Goal: Task Accomplishment & Management: Use online tool/utility

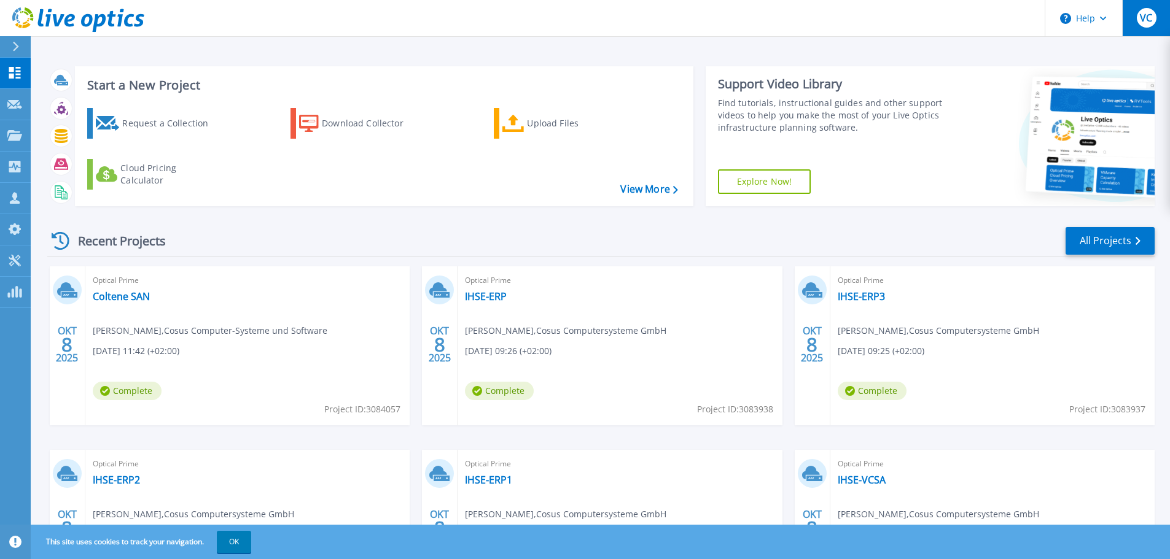
click at [1143, 17] on span "VC" at bounding box center [1146, 18] width 12 height 10
click at [940, 216] on div "Start a New Project Request a Collection Download Collector Upload Files Cloud …" at bounding box center [600, 136] width 1107 height 160
click at [1142, 13] on span "VC" at bounding box center [1146, 18] width 12 height 10
click at [748, 241] on div "Recent Projects All Projects" at bounding box center [600, 241] width 1107 height 31
click at [536, 122] on div "Upload Files" at bounding box center [576, 123] width 98 height 25
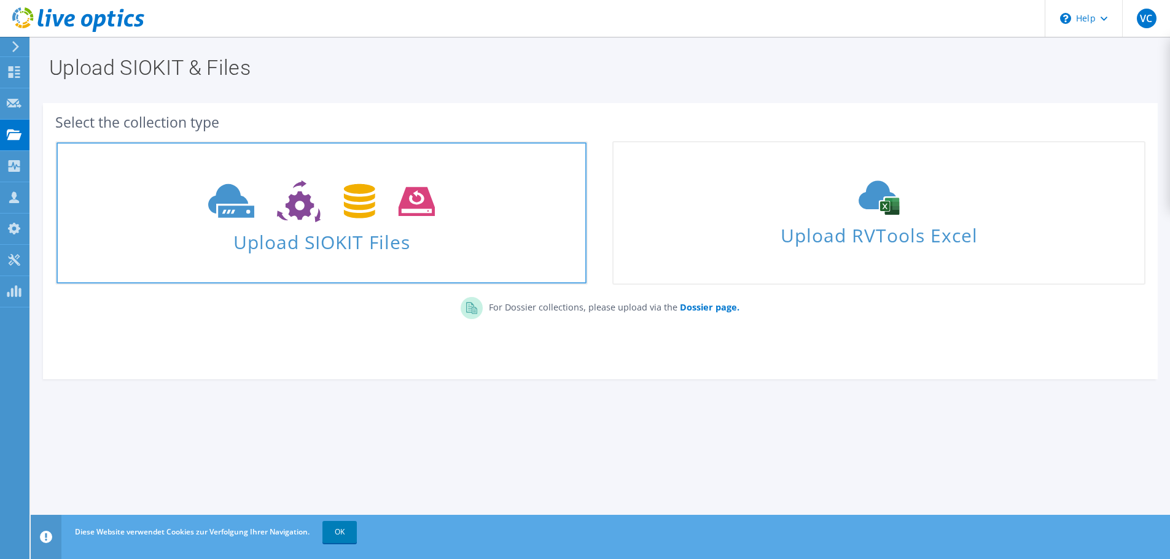
click at [207, 174] on span at bounding box center [321, 200] width 530 height 52
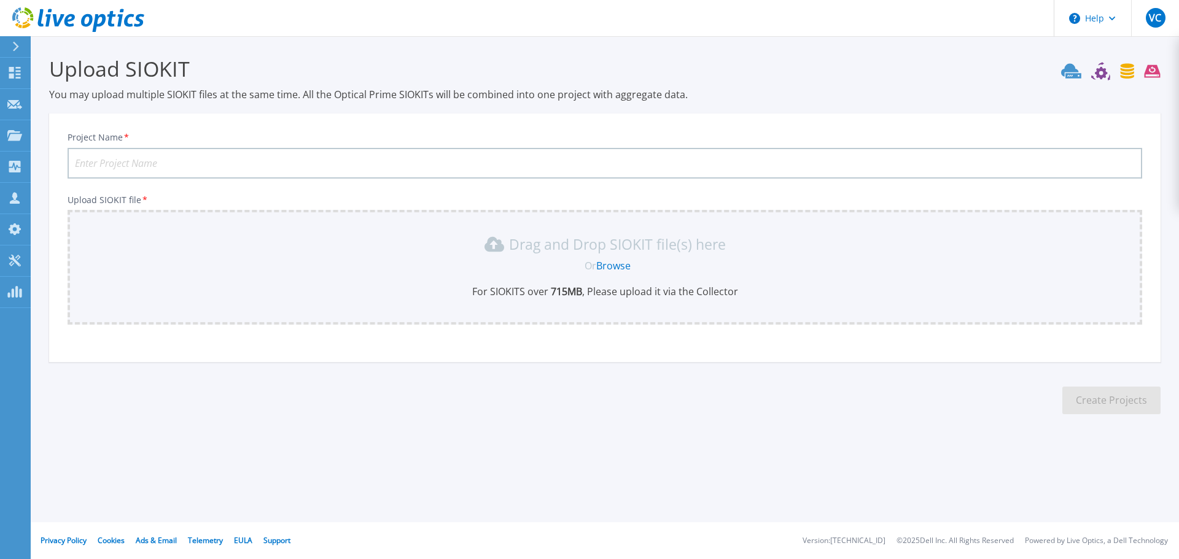
click at [141, 164] on input "Project Name *" at bounding box center [605, 163] width 1075 height 31
click at [126, 163] on input "Dold Kunstofteile" at bounding box center [605, 163] width 1075 height 31
drag, startPoint x: 134, startPoint y: 162, endPoint x: 135, endPoint y: 173, distance: 11.1
click at [134, 162] on input "Dold Kunstofteile" at bounding box center [605, 163] width 1075 height 31
click at [181, 163] on input "Dold Kunstoffteile" at bounding box center [605, 163] width 1075 height 31
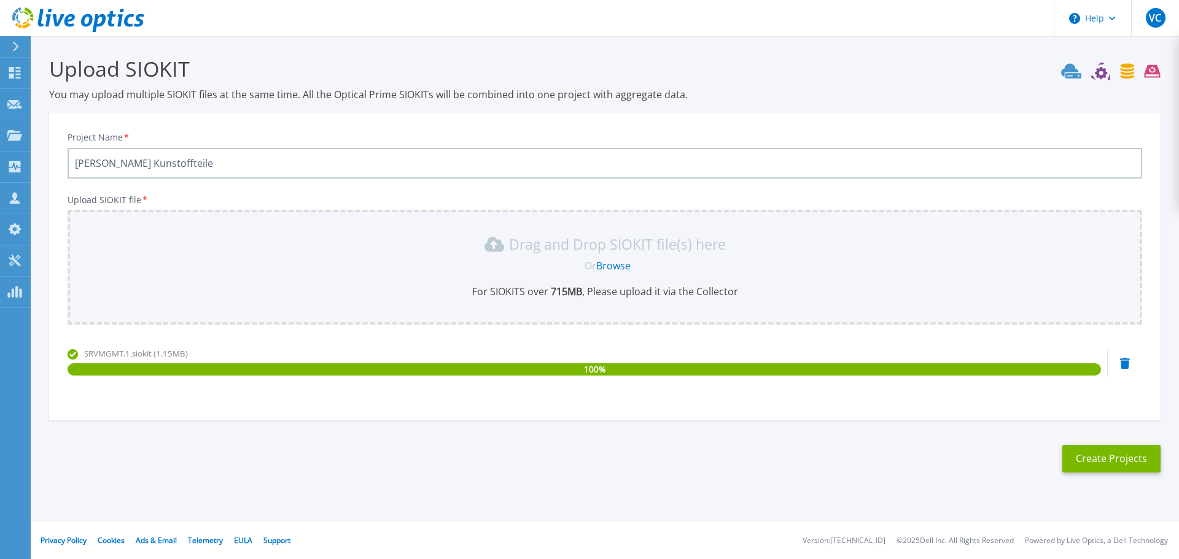
click at [124, 165] on input "Dold Kunstoffteile" at bounding box center [605, 163] width 1075 height 31
click at [176, 163] on input "[PERSON_NAME] Kunststoffteile" at bounding box center [605, 163] width 1075 height 31
type input "[PERSON_NAME] Kunststoffteile"
click at [1096, 456] on button "Create Projects" at bounding box center [1111, 459] width 98 height 28
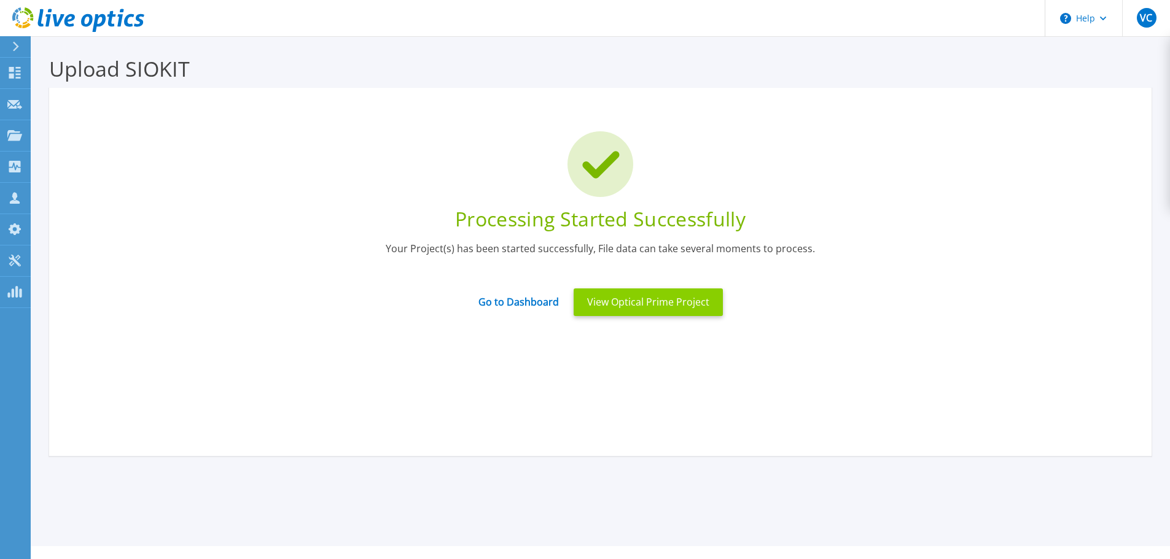
click at [619, 301] on button "View Optical Prime Project" at bounding box center [648, 303] width 149 height 28
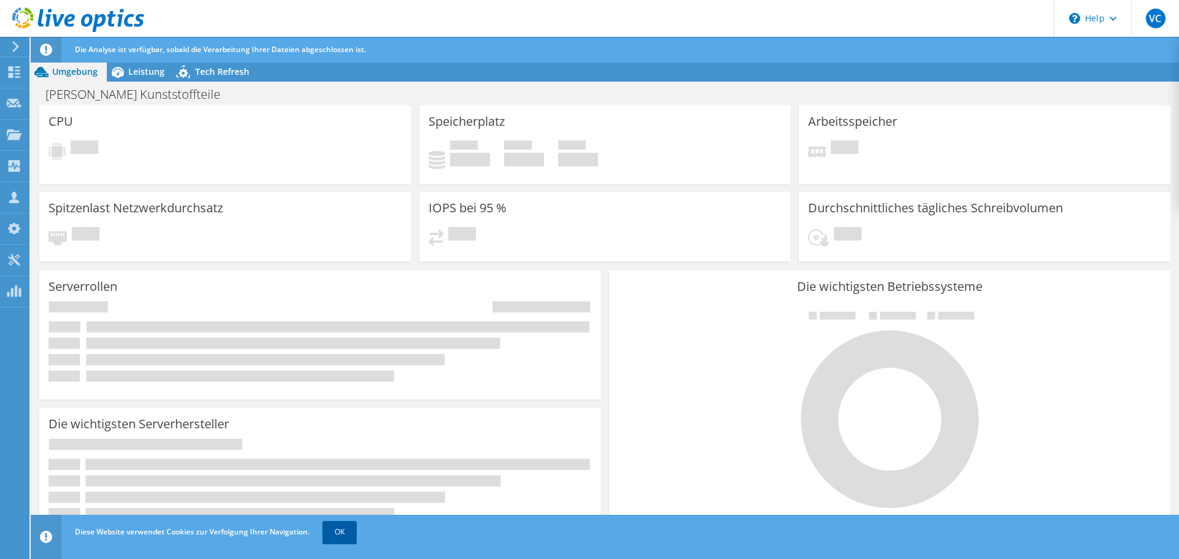
click at [343, 529] on link "OK" at bounding box center [339, 532] width 34 height 22
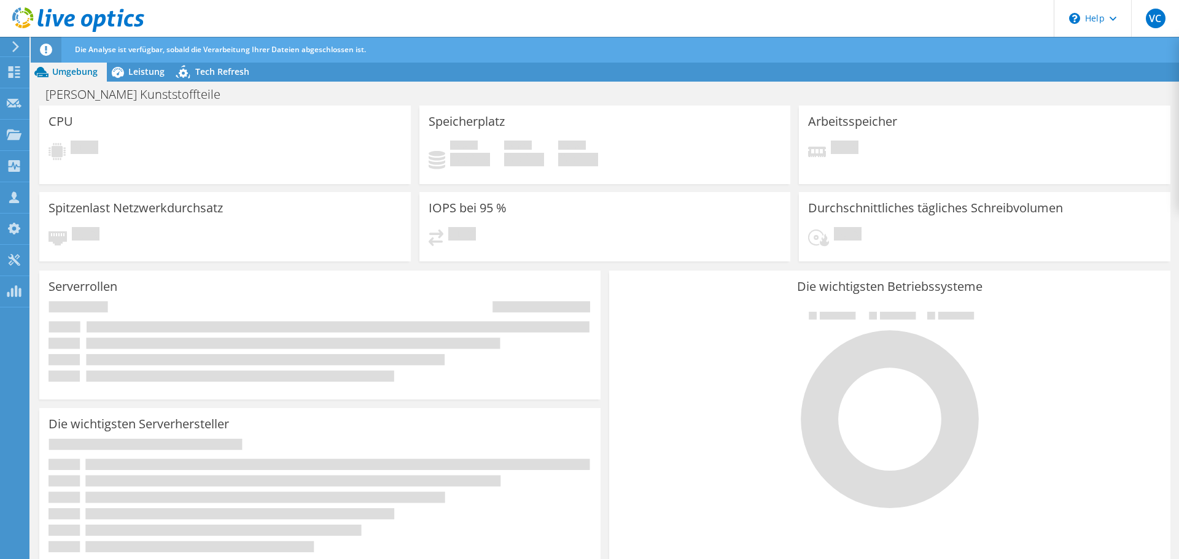
click at [17, 47] on use at bounding box center [15, 46] width 7 height 11
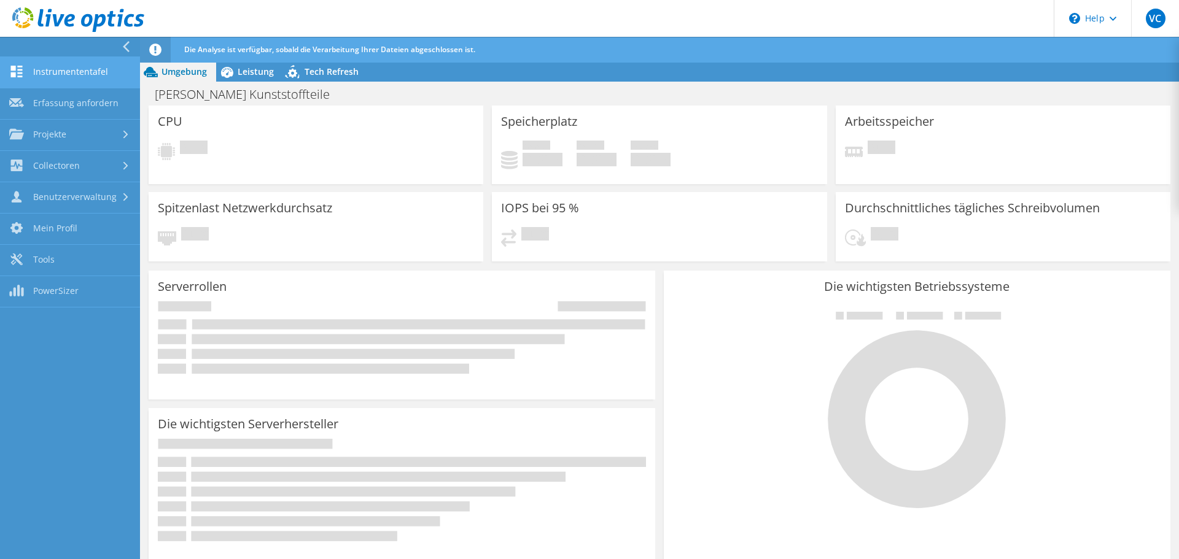
click at [77, 73] on link "Instrumententafel" at bounding box center [70, 72] width 140 height 31
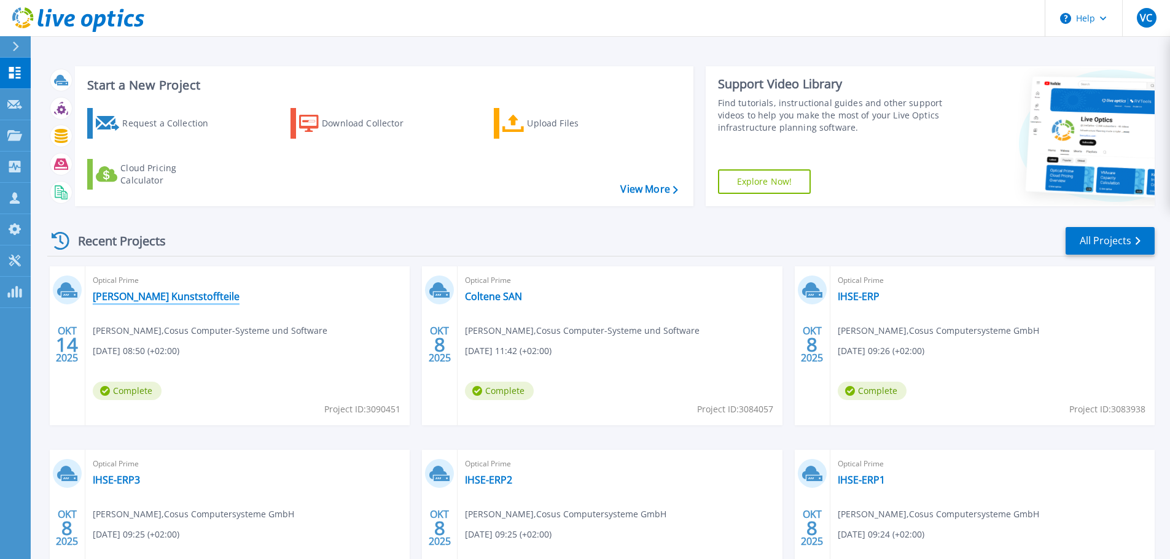
click at [149, 301] on link "Dold Kunststoffteile" at bounding box center [166, 296] width 147 height 12
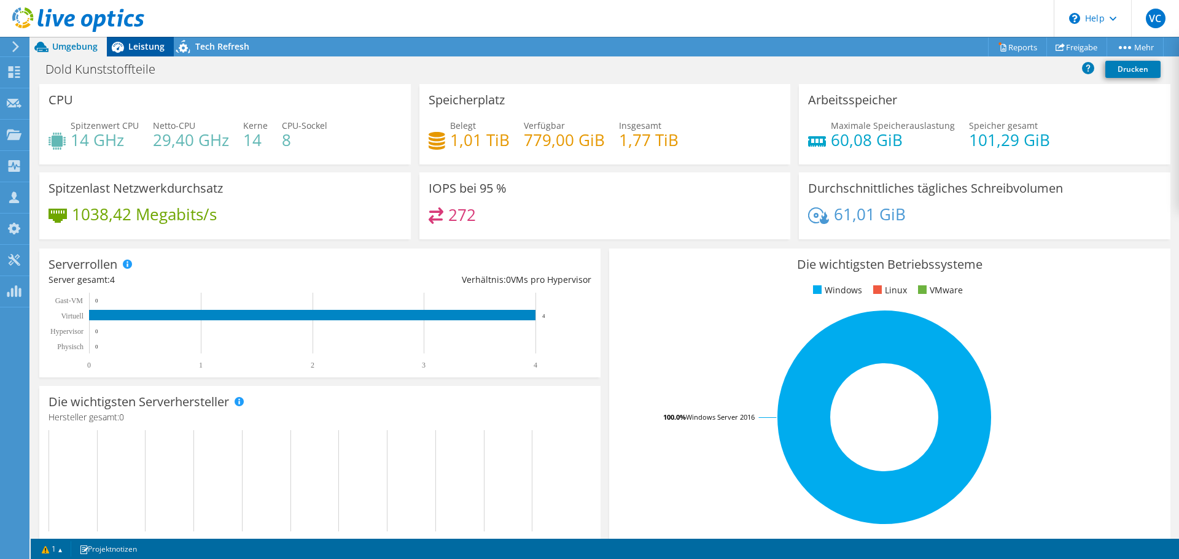
click at [142, 52] on div "Leistung" at bounding box center [140, 47] width 67 height 20
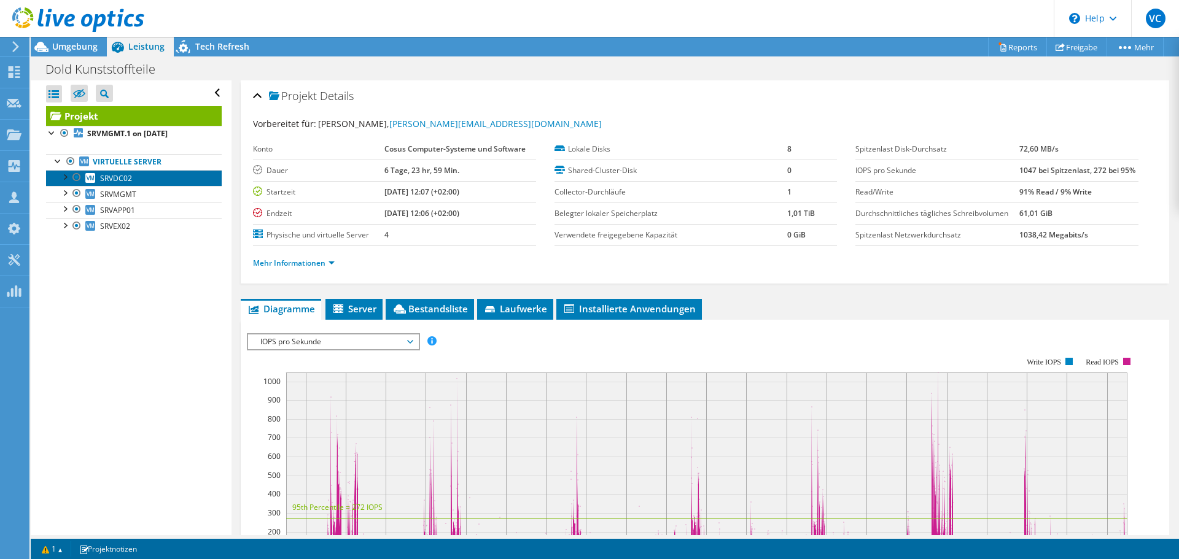
click at [123, 177] on span "SRVDC02" at bounding box center [116, 178] width 32 height 10
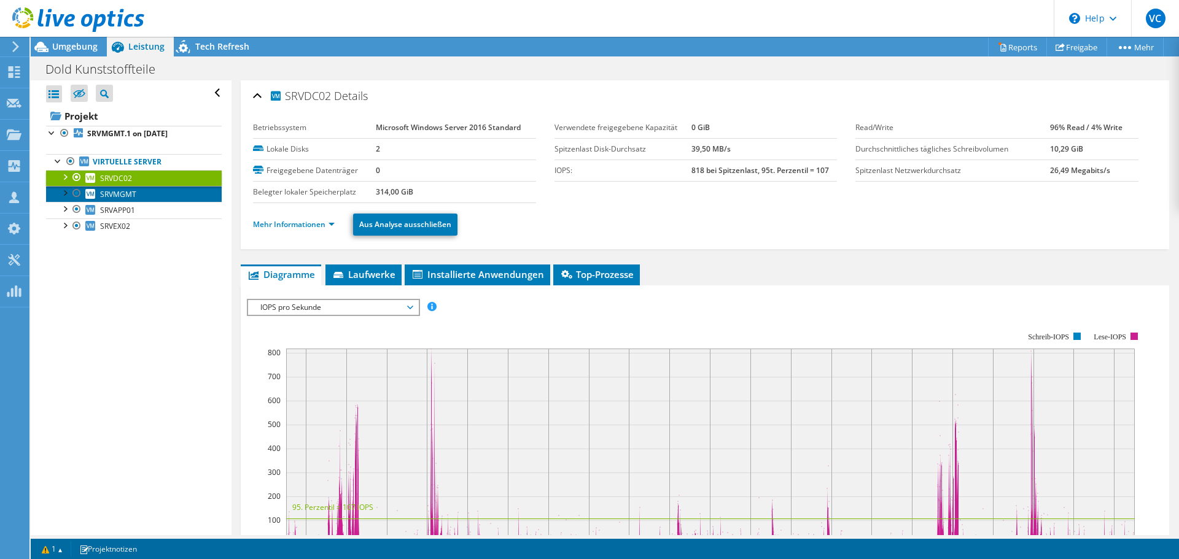
click at [133, 195] on span "SRVMGMT" at bounding box center [118, 194] width 36 height 10
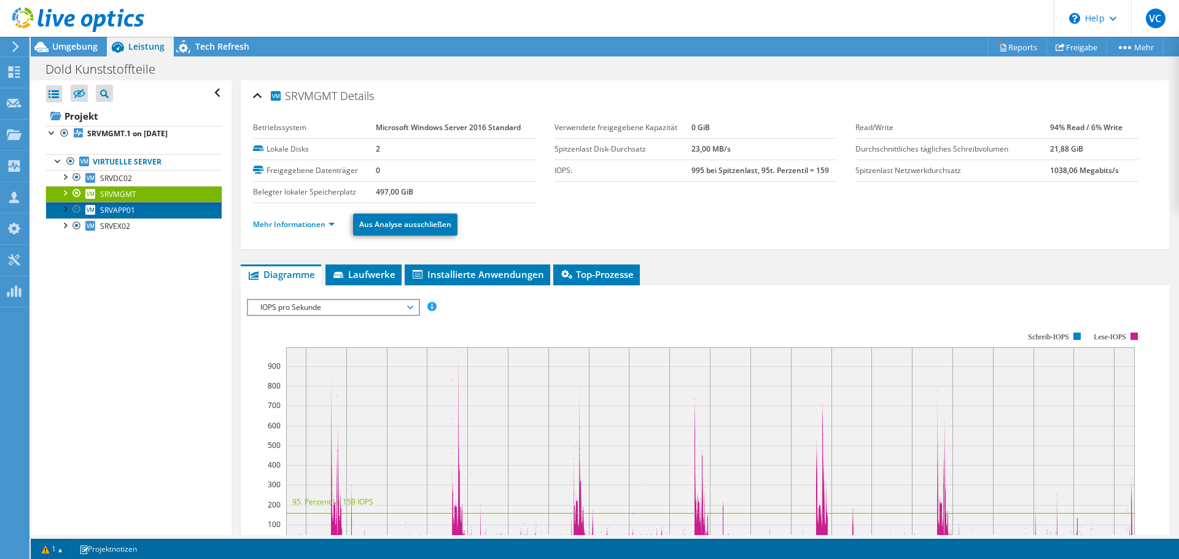
click at [133, 210] on span "SRVAPP01" at bounding box center [117, 210] width 35 height 10
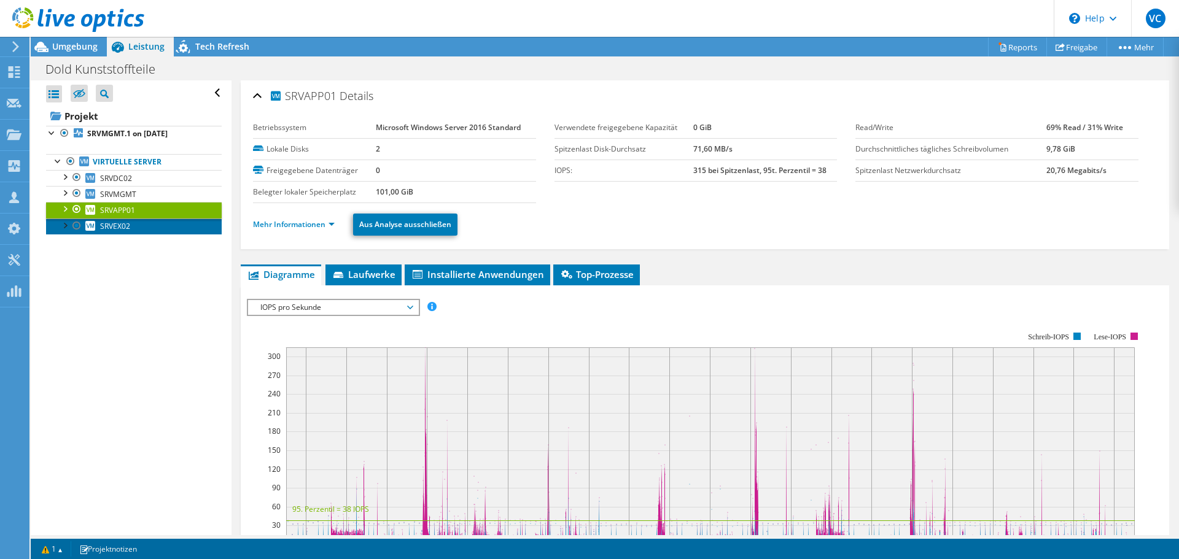
click at [126, 228] on span "SRVEX02" at bounding box center [115, 226] width 30 height 10
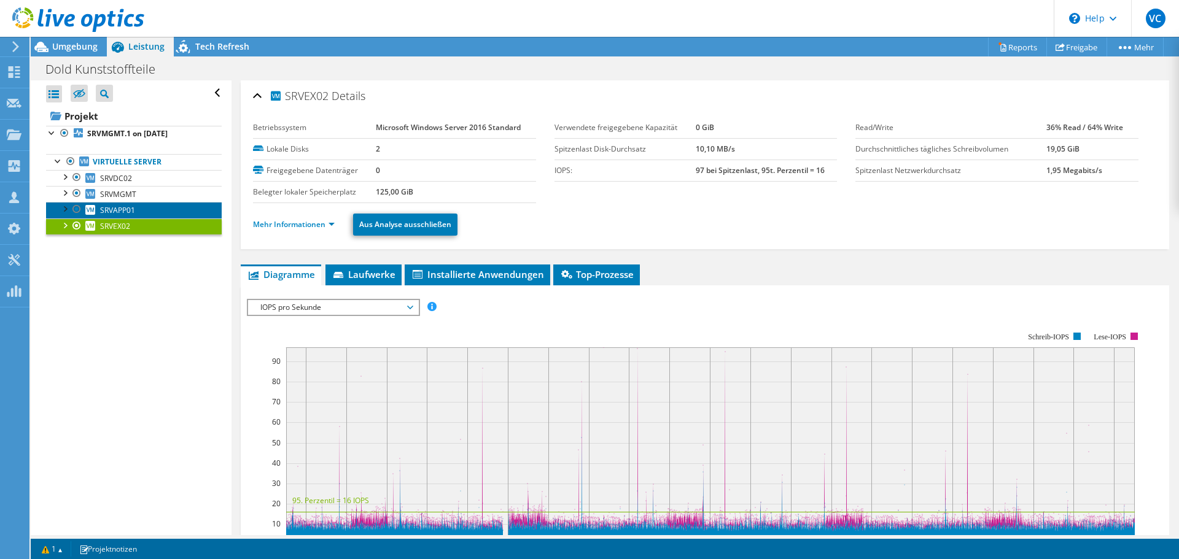
click at [117, 209] on span "SRVAPP01" at bounding box center [117, 210] width 35 height 10
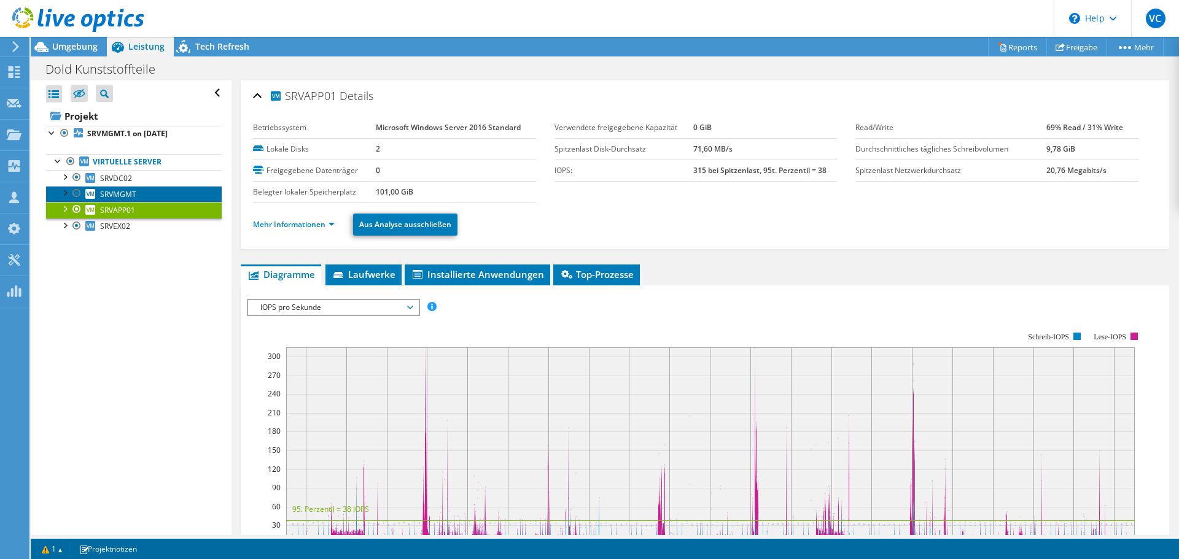
click at [116, 194] on span "SRVMGMT" at bounding box center [118, 194] width 36 height 10
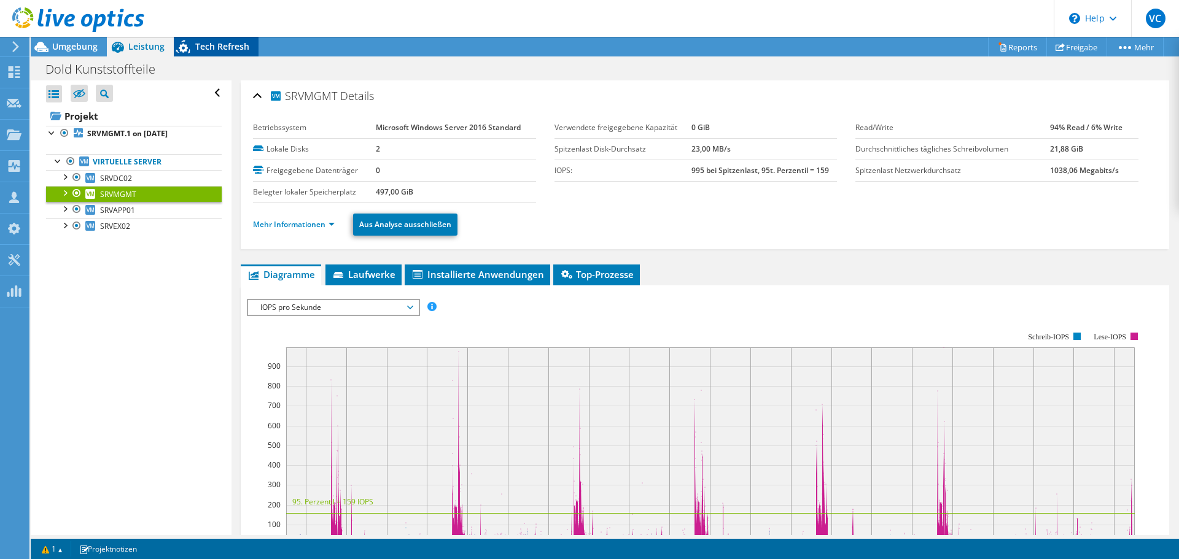
click at [187, 56] on icon at bounding box center [184, 48] width 21 height 25
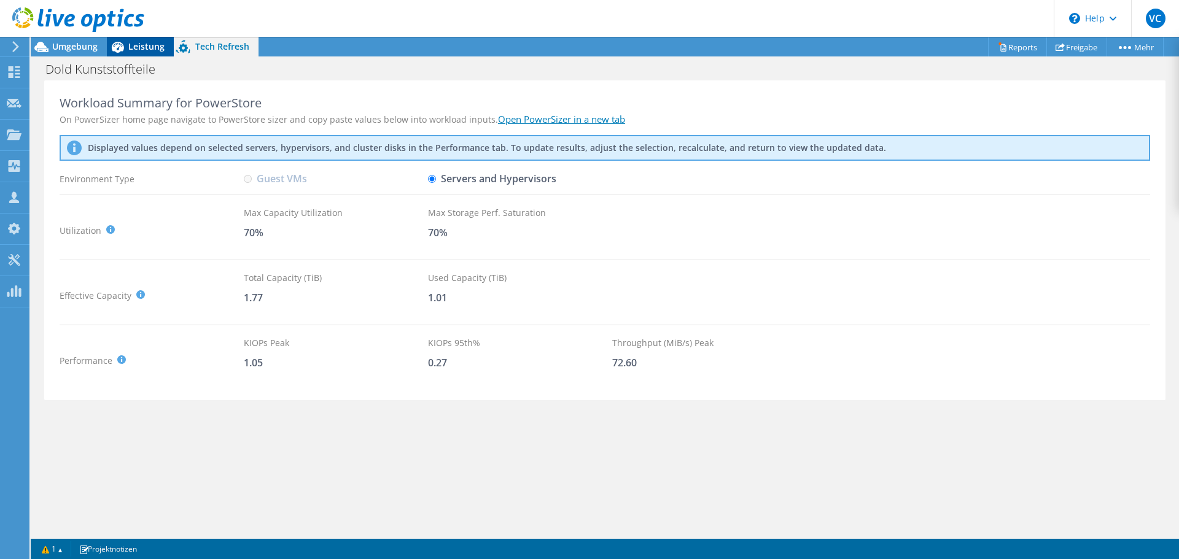
click at [122, 52] on icon at bounding box center [117, 46] width 21 height 21
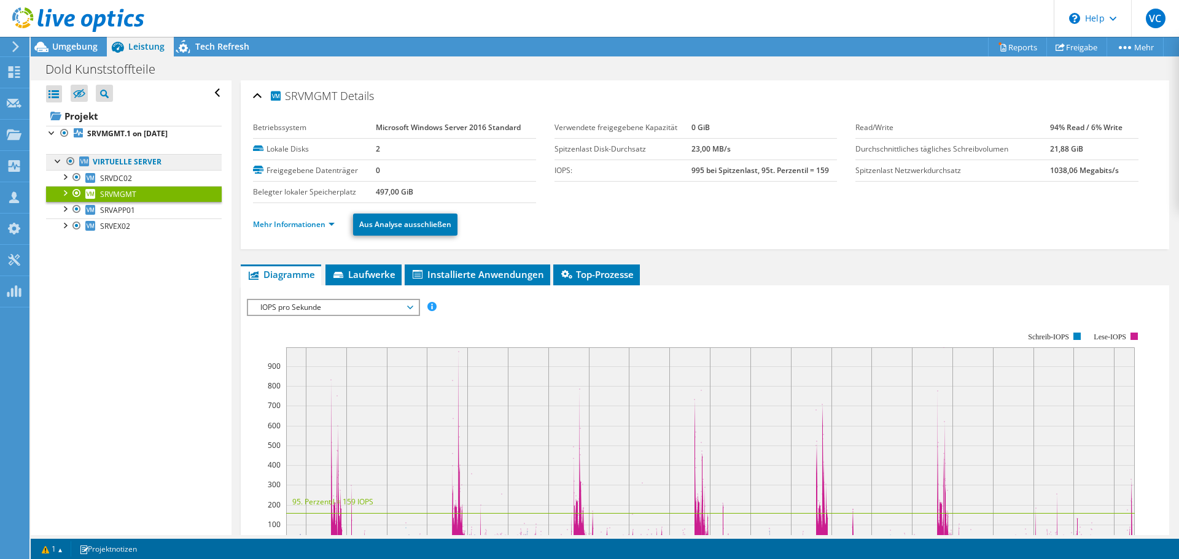
click at [141, 162] on link "Virtuelle Server" at bounding box center [134, 162] width 176 height 16
click at [95, 157] on link "Virtuelle Server" at bounding box center [134, 162] width 176 height 16
click at [108, 174] on span "SRVDC02" at bounding box center [116, 178] width 32 height 10
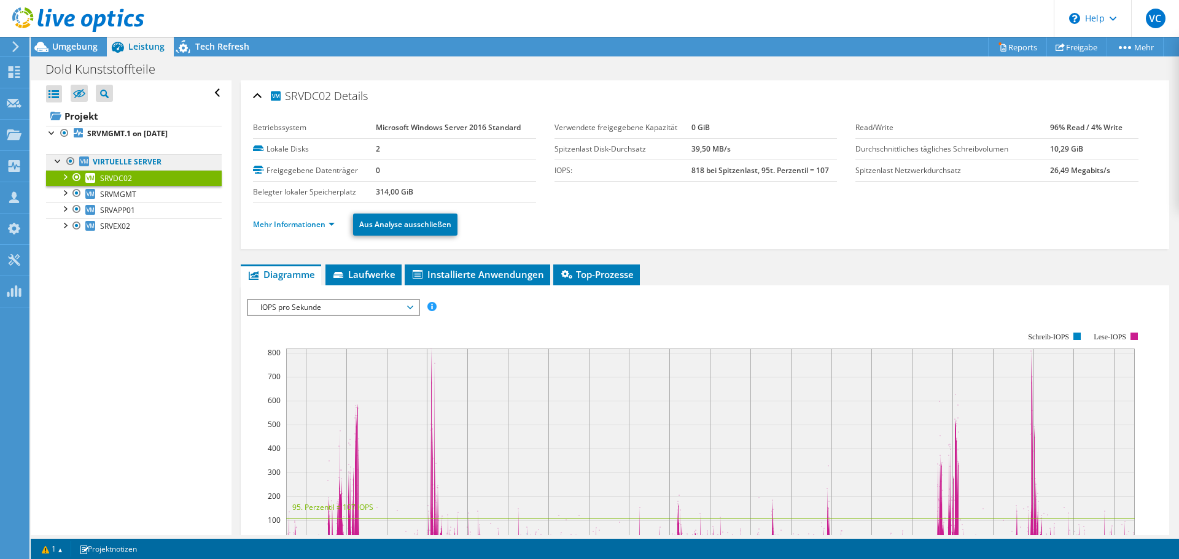
click at [85, 163] on icon at bounding box center [84, 162] width 10 height 10
click at [123, 135] on b "SRVMGMT.1 on [DATE]" at bounding box center [127, 133] width 80 height 10
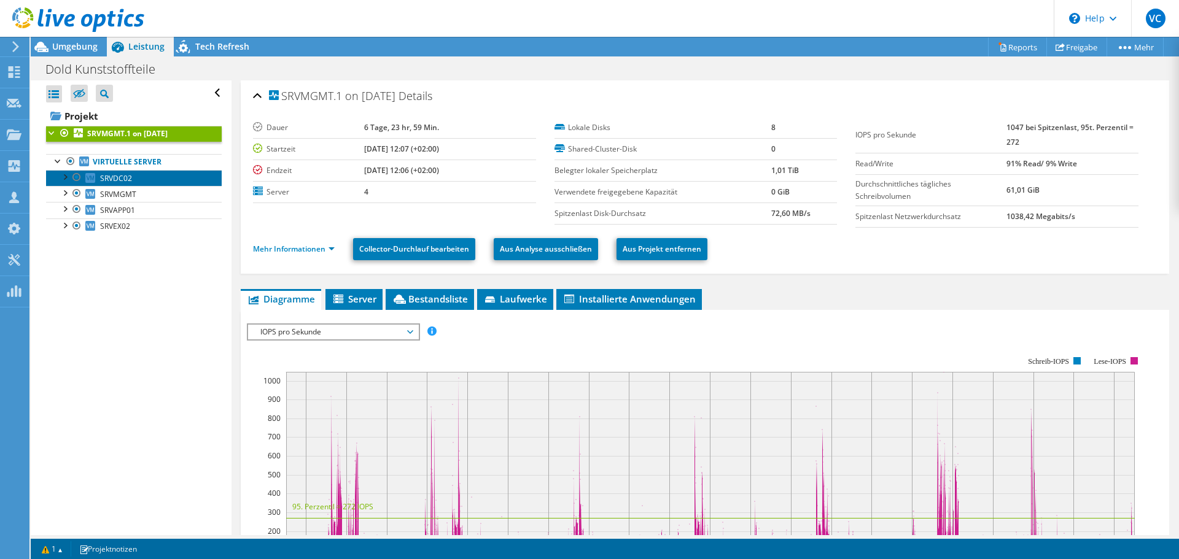
click at [120, 172] on link "SRVDC02" at bounding box center [134, 178] width 176 height 16
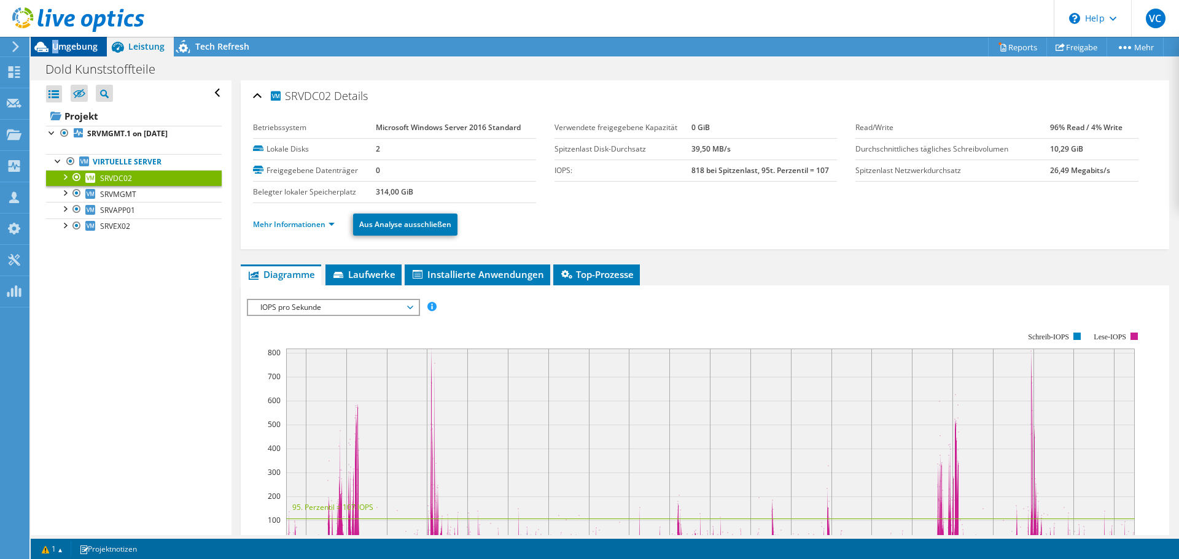
click at [56, 47] on span "Umgebung" at bounding box center [74, 47] width 45 height 12
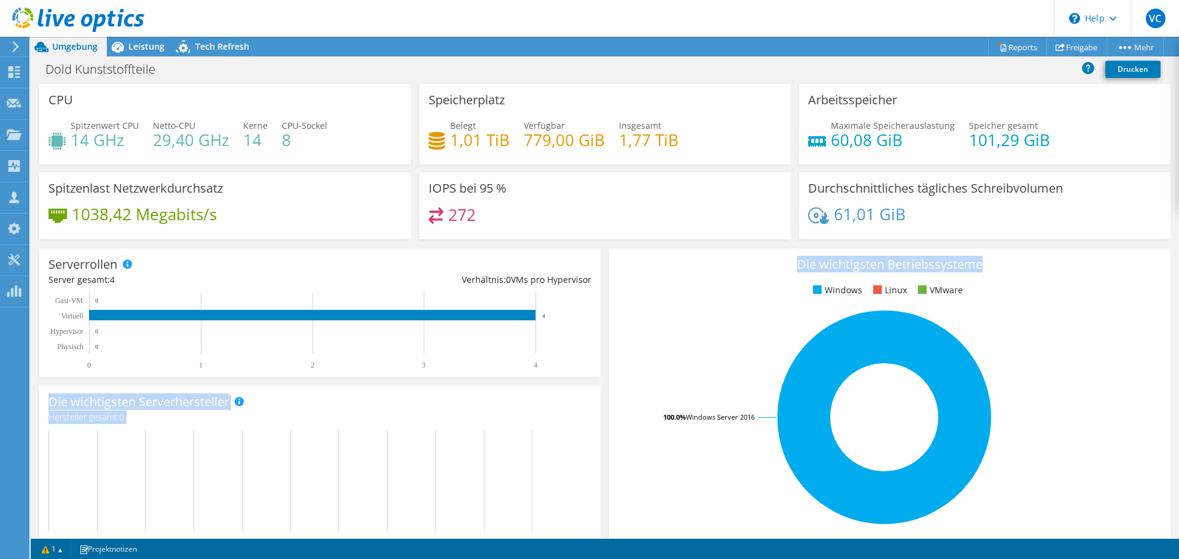
click at [600, 294] on section "CPU Spitzenwert CPU 14 GHz Netto-CPU 29,40 GHz Kerne 14 CPU-Sockel 8 Speicherpl…" at bounding box center [605, 441] width 1148 height 715
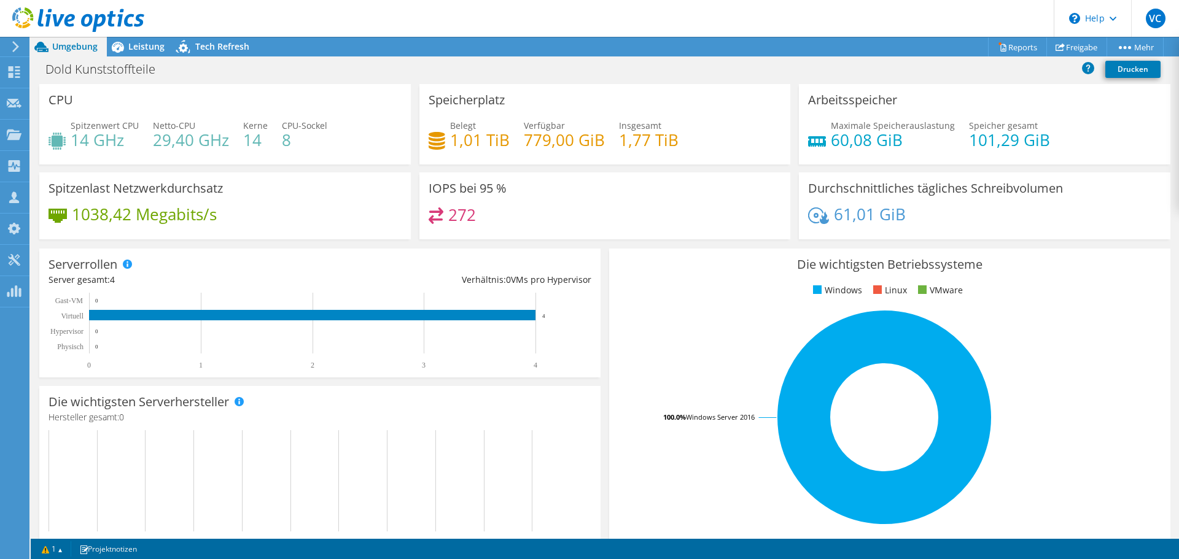
click at [596, 295] on div "Serverrollen Physische Server repräsentieren Bare-Metal-Server, die Ziel des Co…" at bounding box center [320, 313] width 570 height 138
click at [58, 548] on link "1" at bounding box center [52, 549] width 38 height 15
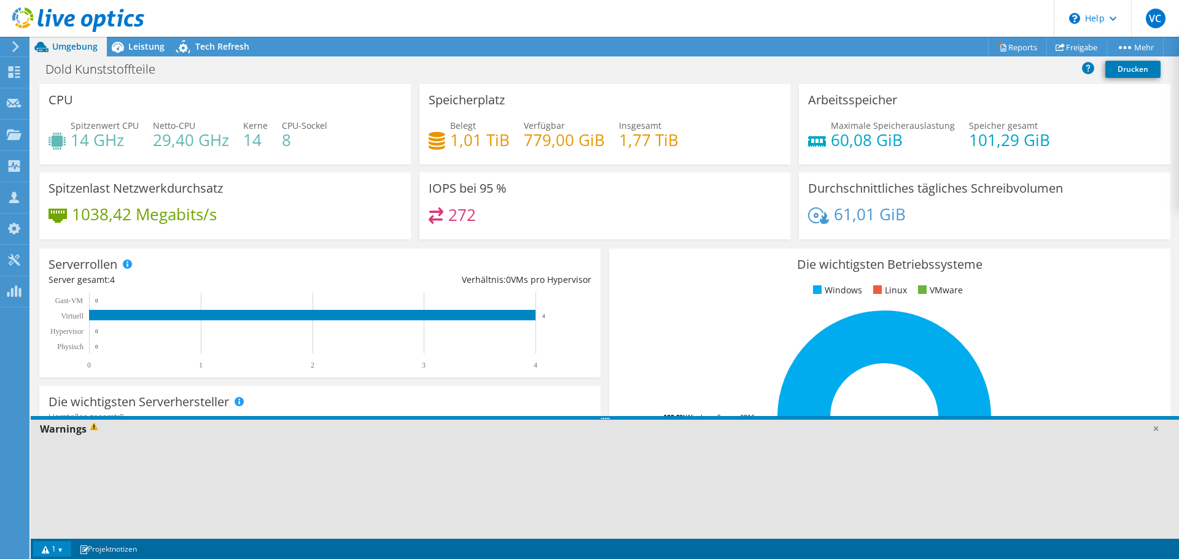
click at [87, 430] on span at bounding box center [96, 430] width 18 height 14
click at [119, 547] on link "Projektnotizen" at bounding box center [108, 549] width 75 height 15
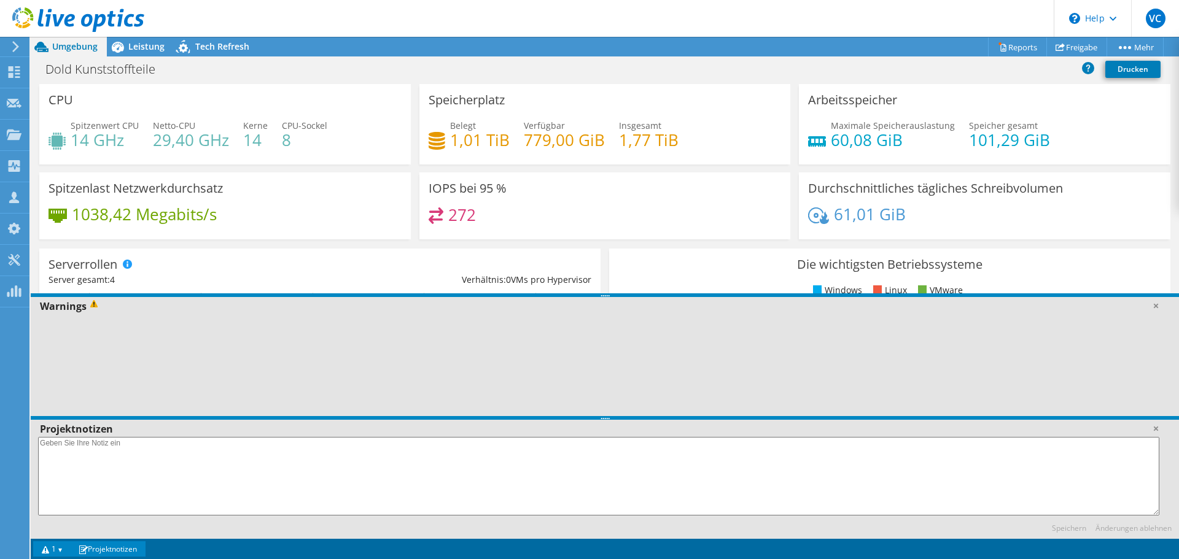
click at [114, 461] on textarea at bounding box center [598, 476] width 1121 height 79
click at [1156, 430] on link at bounding box center [1156, 429] width 12 height 12
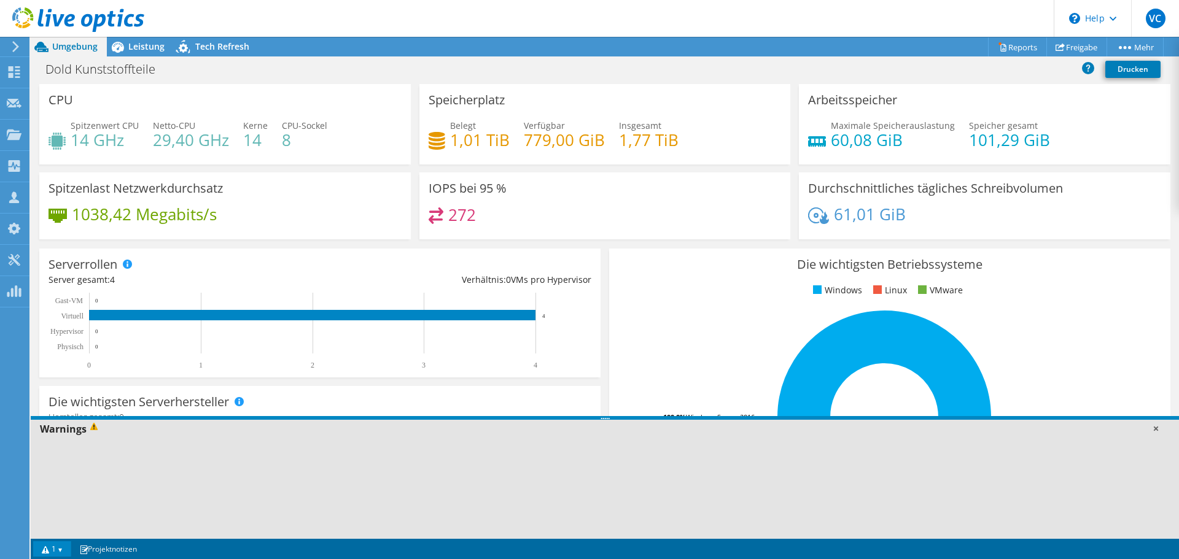
click at [1157, 429] on link at bounding box center [1156, 429] width 12 height 12
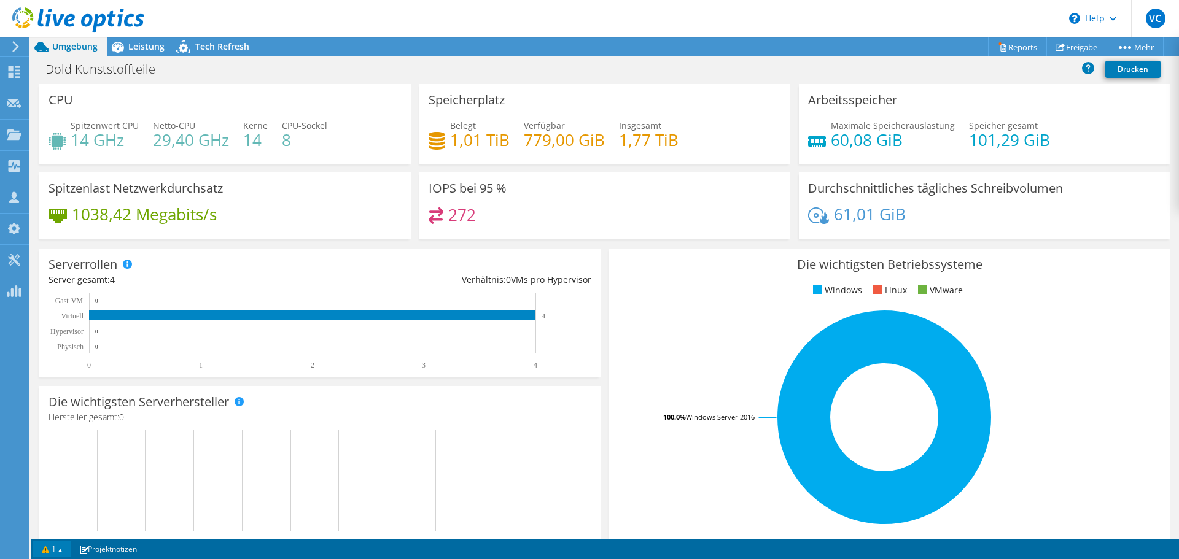
click at [46, 543] on link "1" at bounding box center [52, 549] width 38 height 15
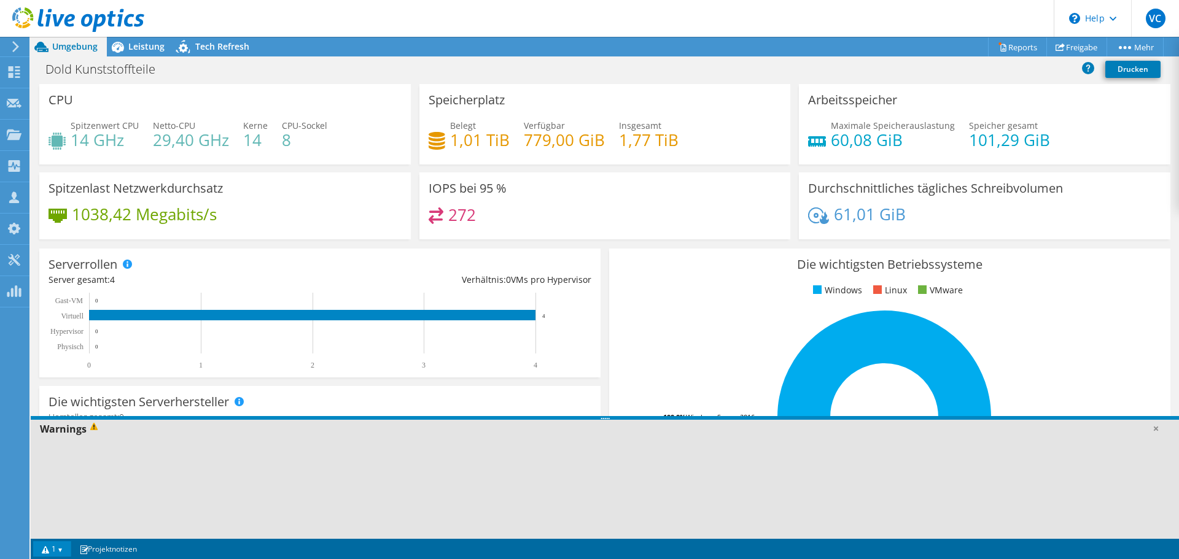
click at [58, 427] on div "Warnings" at bounding box center [605, 429] width 1148 height 18
click at [93, 428] on span at bounding box center [96, 430] width 18 height 14
click at [60, 543] on link "1" at bounding box center [52, 549] width 38 height 15
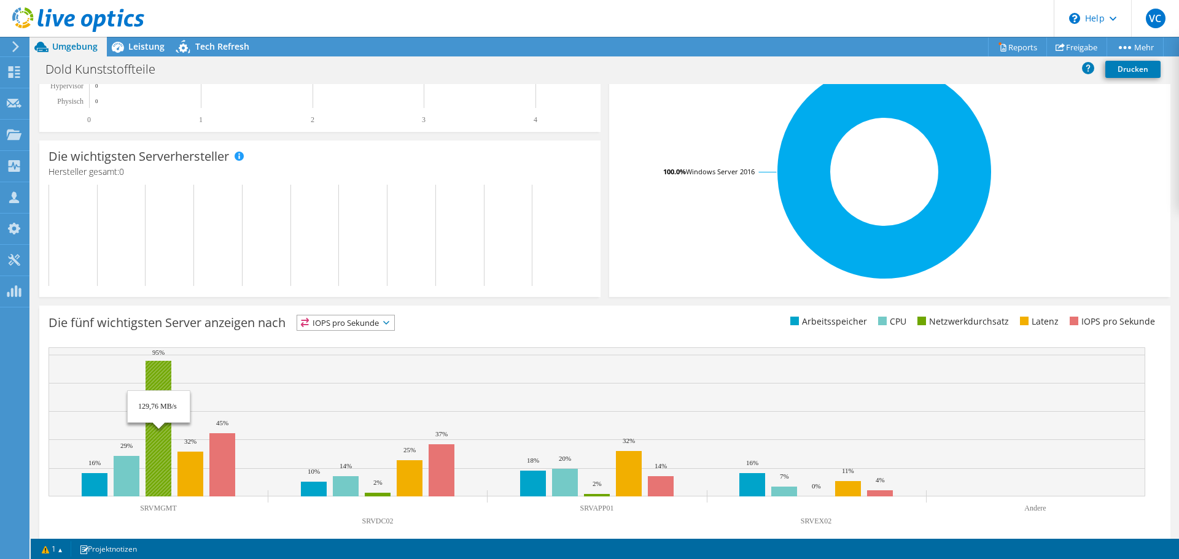
scroll to position [260, 0]
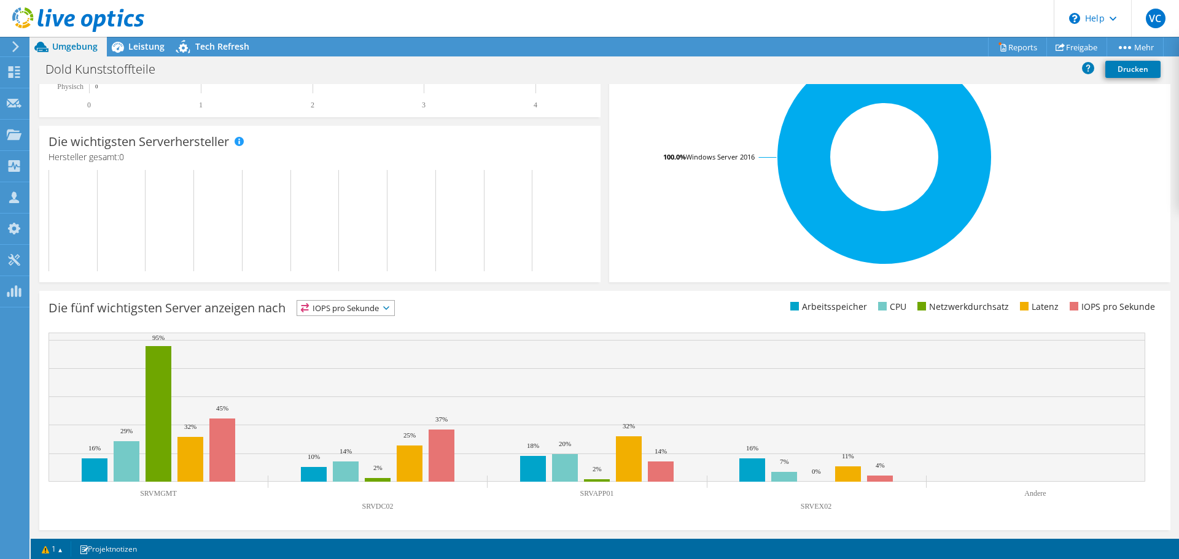
click at [371, 305] on span "IOPS pro Sekunde" at bounding box center [345, 308] width 97 height 15
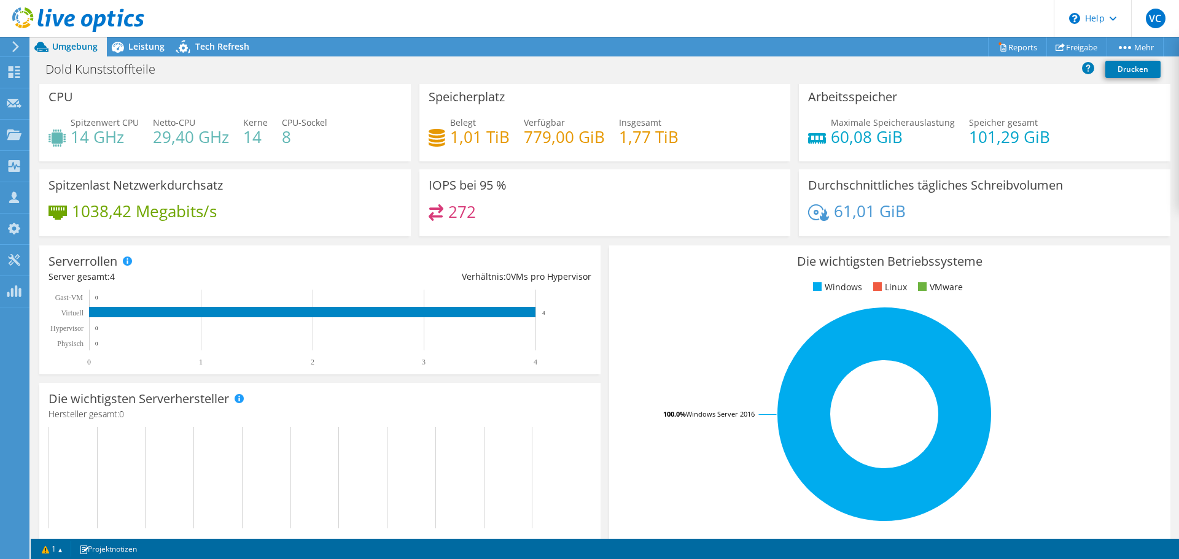
scroll to position [0, 0]
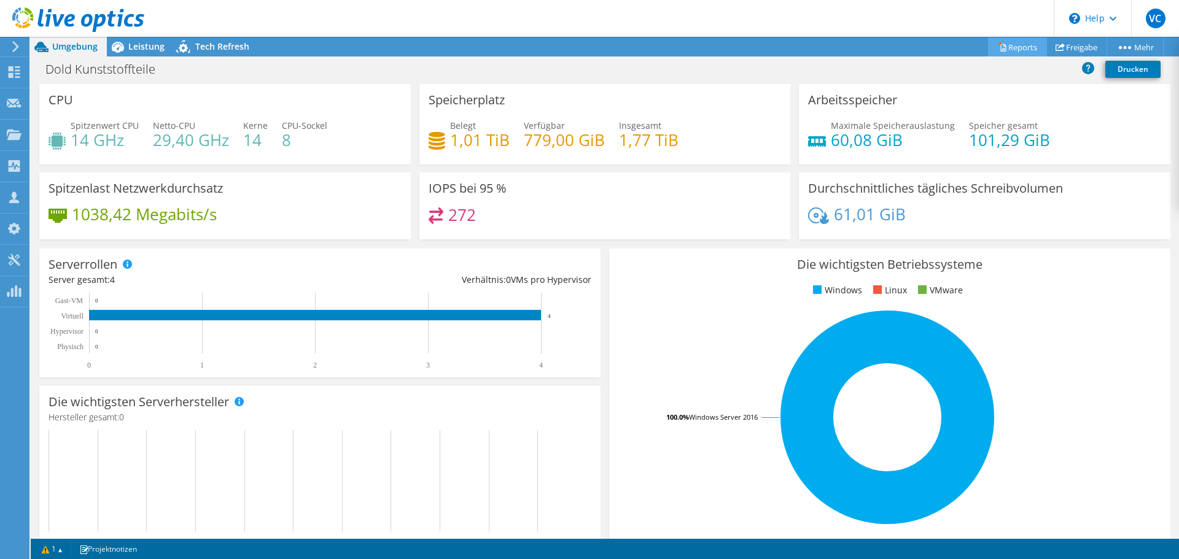
click at [1005, 50] on link "Reports" at bounding box center [1017, 46] width 59 height 19
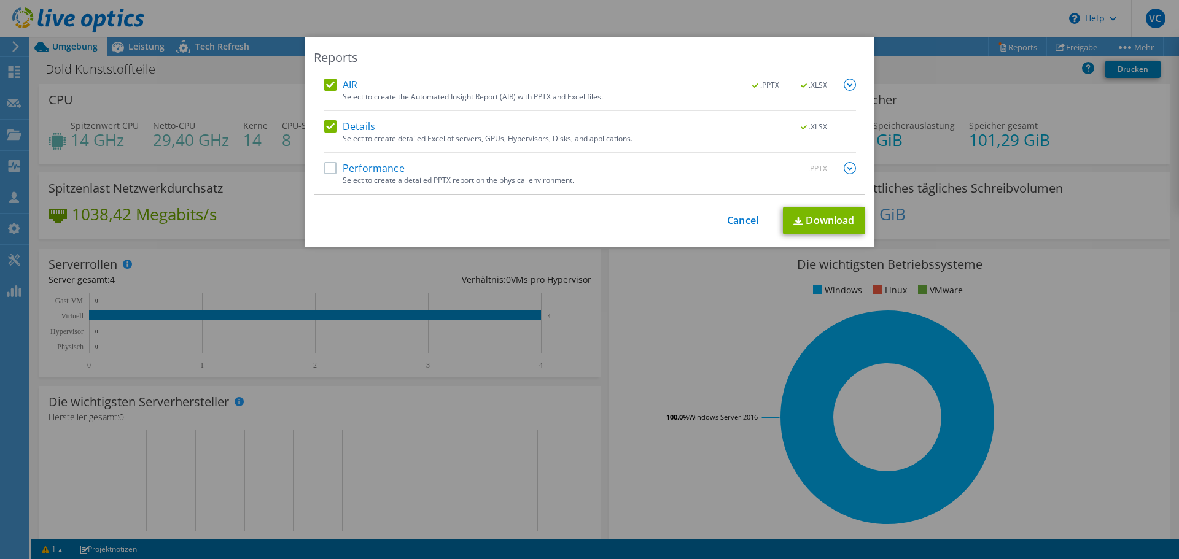
click at [727, 222] on link "Cancel" at bounding box center [742, 221] width 31 height 12
